Goal: Find specific page/section: Find specific page/section

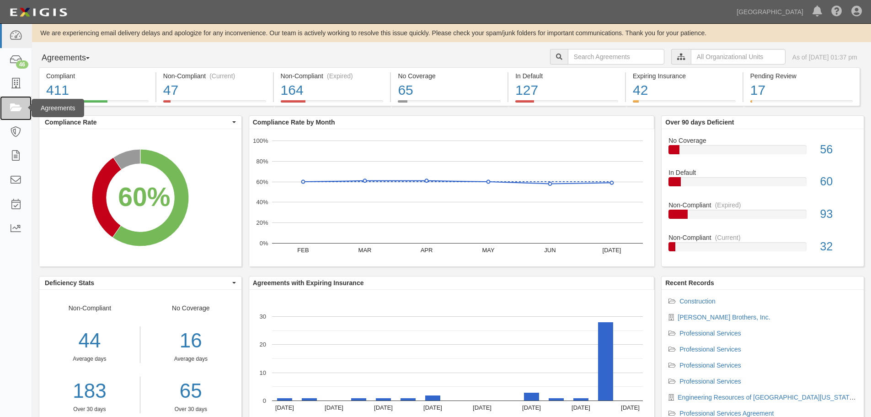
click at [13, 107] on icon at bounding box center [15, 108] width 13 height 11
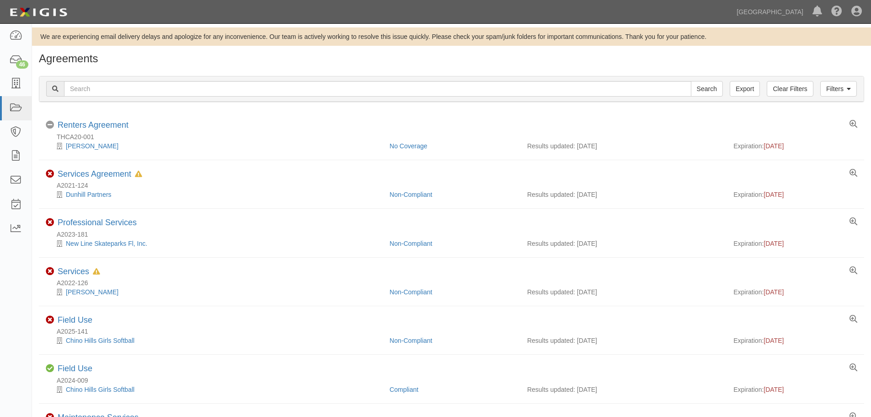
click at [22, 89] on icon at bounding box center [15, 84] width 13 height 11
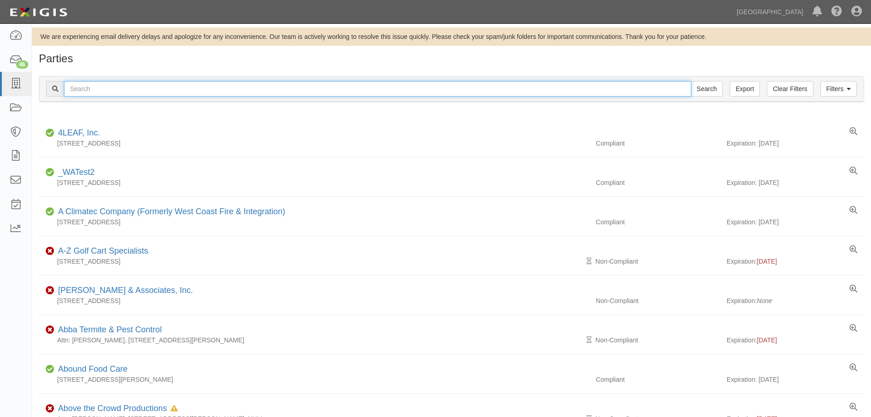
click at [97, 89] on input "text" at bounding box center [378, 89] width 628 height 16
type input "advantec"
click at [691, 81] on input "Search" at bounding box center [707, 89] width 32 height 16
